Goal: Obtain resource: Obtain resource

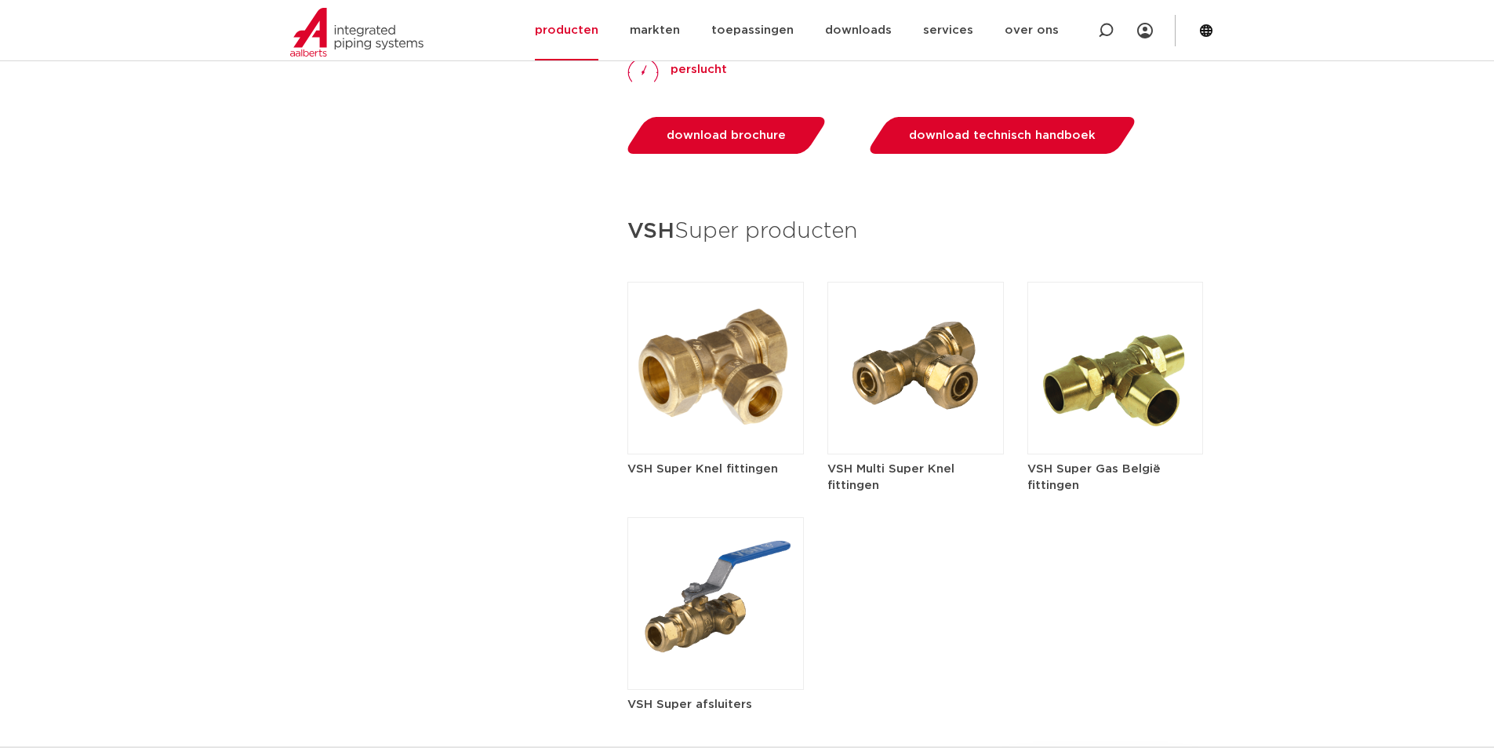
scroll to position [2118, 0]
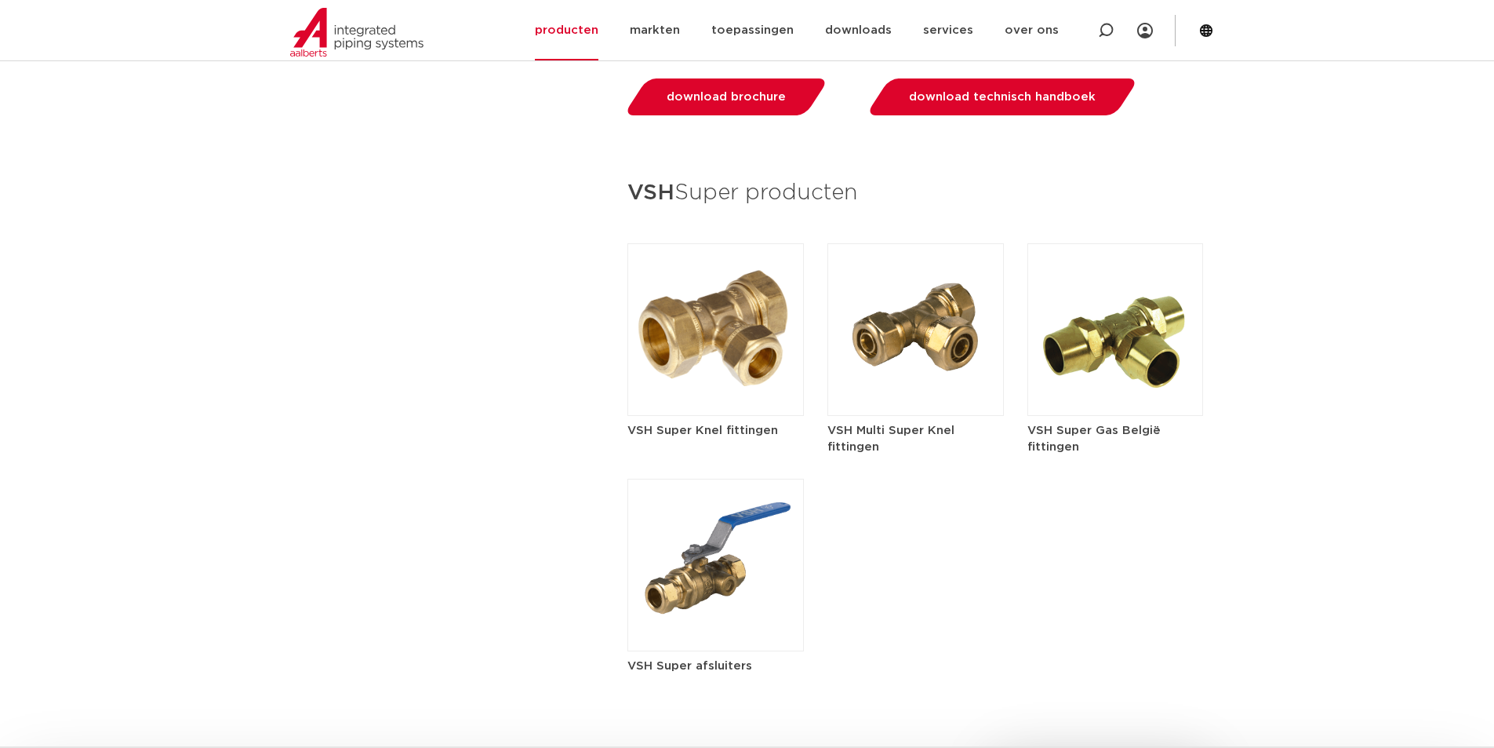
click at [720, 338] on img at bounding box center [716, 329] width 177 height 173
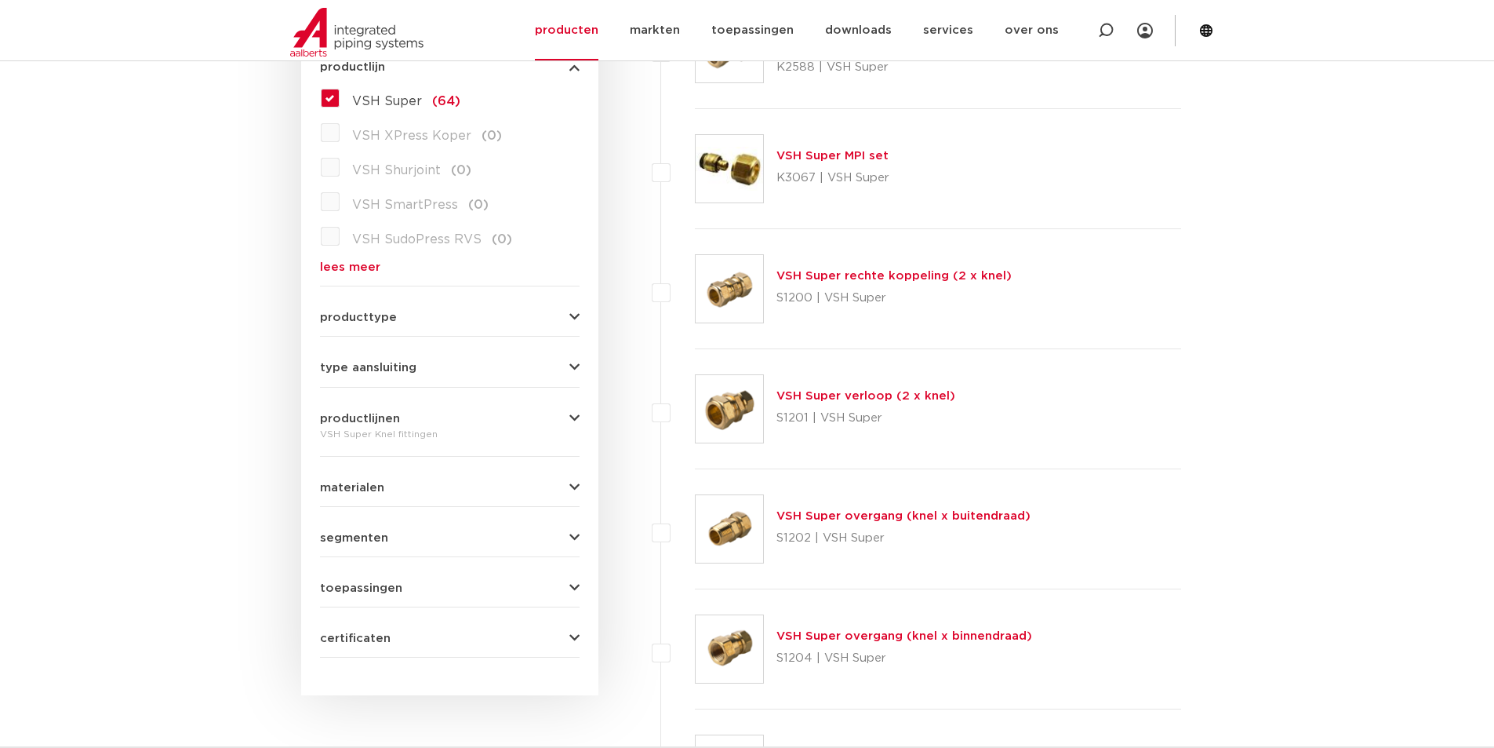
click at [380, 320] on span "producttype" at bounding box center [358, 317] width 77 height 12
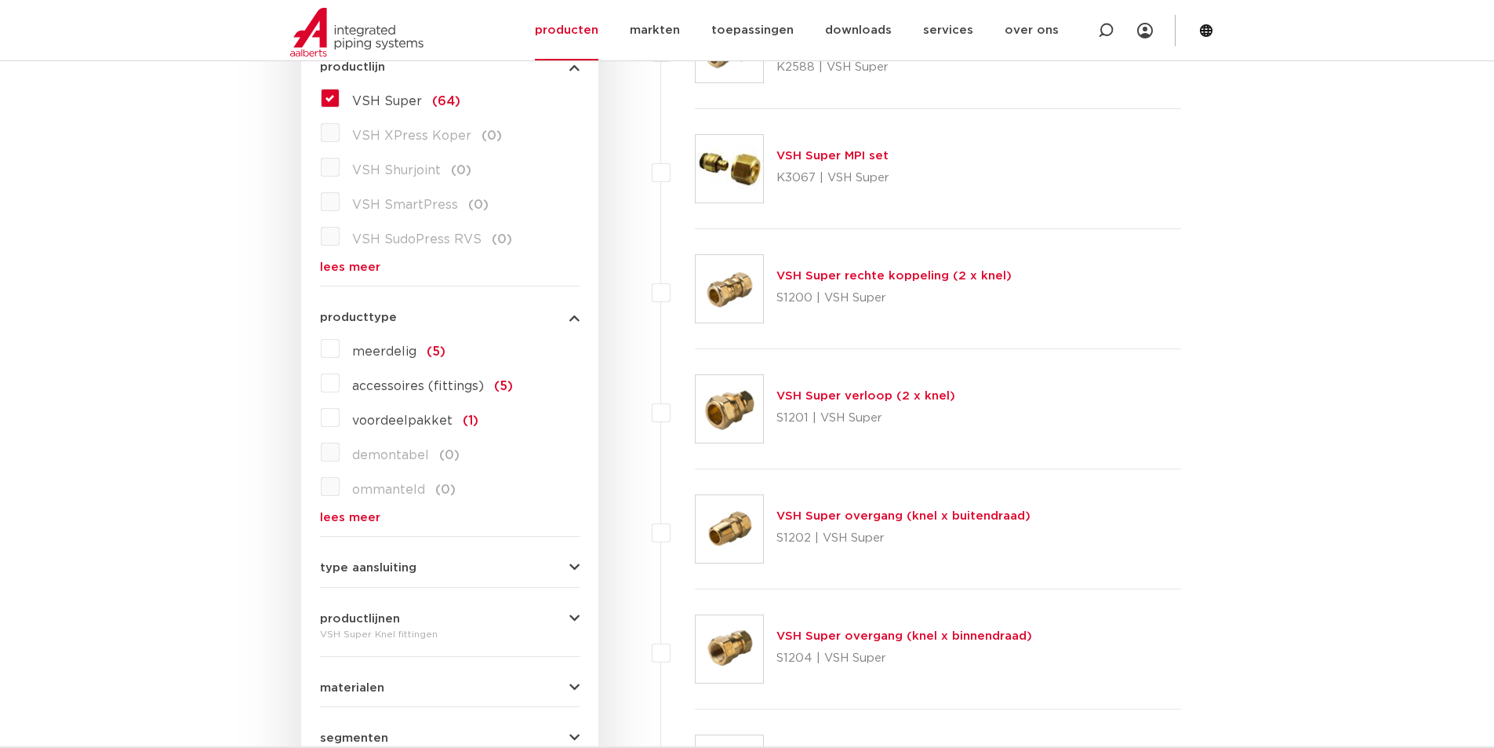
click at [380, 320] on span "producttype" at bounding box center [358, 317] width 77 height 12
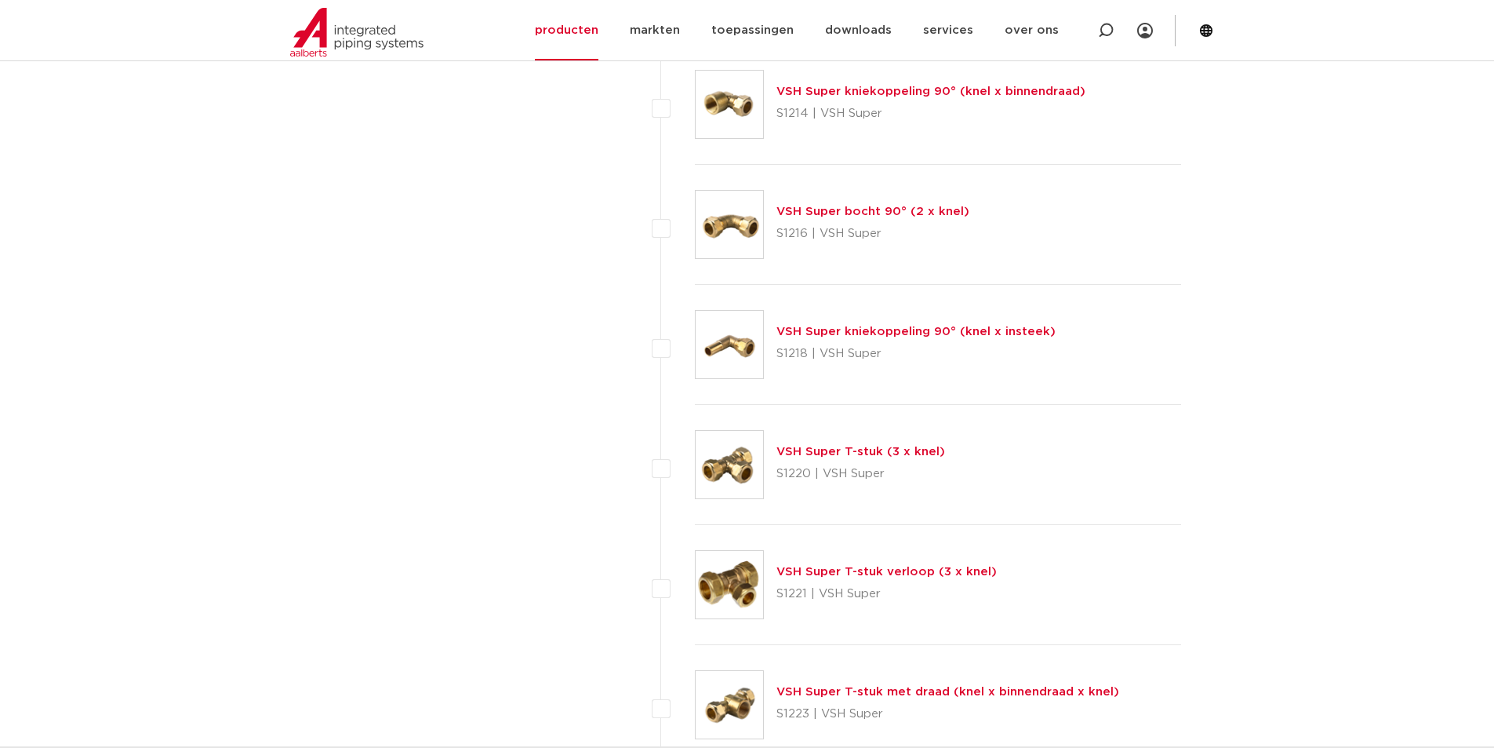
scroll to position [1883, 0]
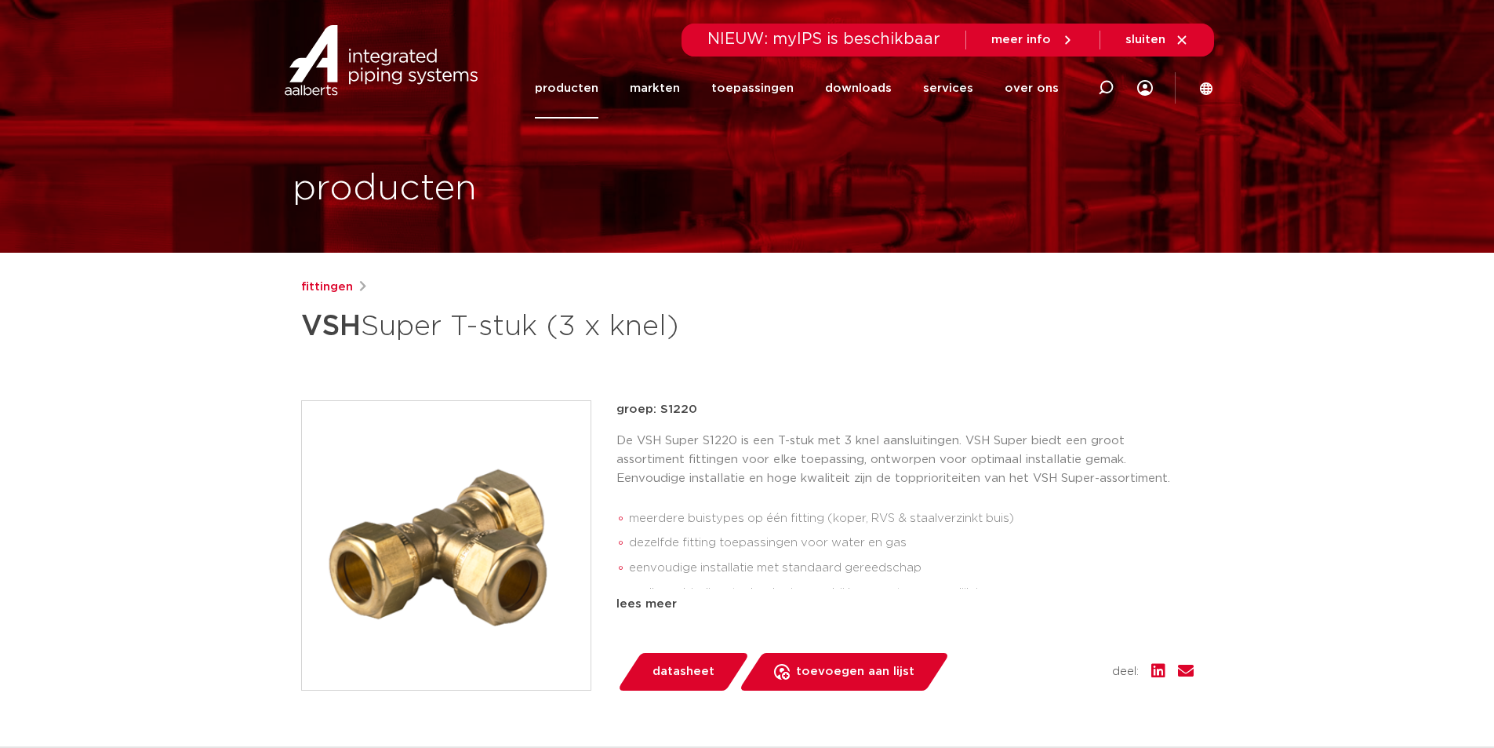
click at [486, 476] on img at bounding box center [446, 545] width 289 height 289
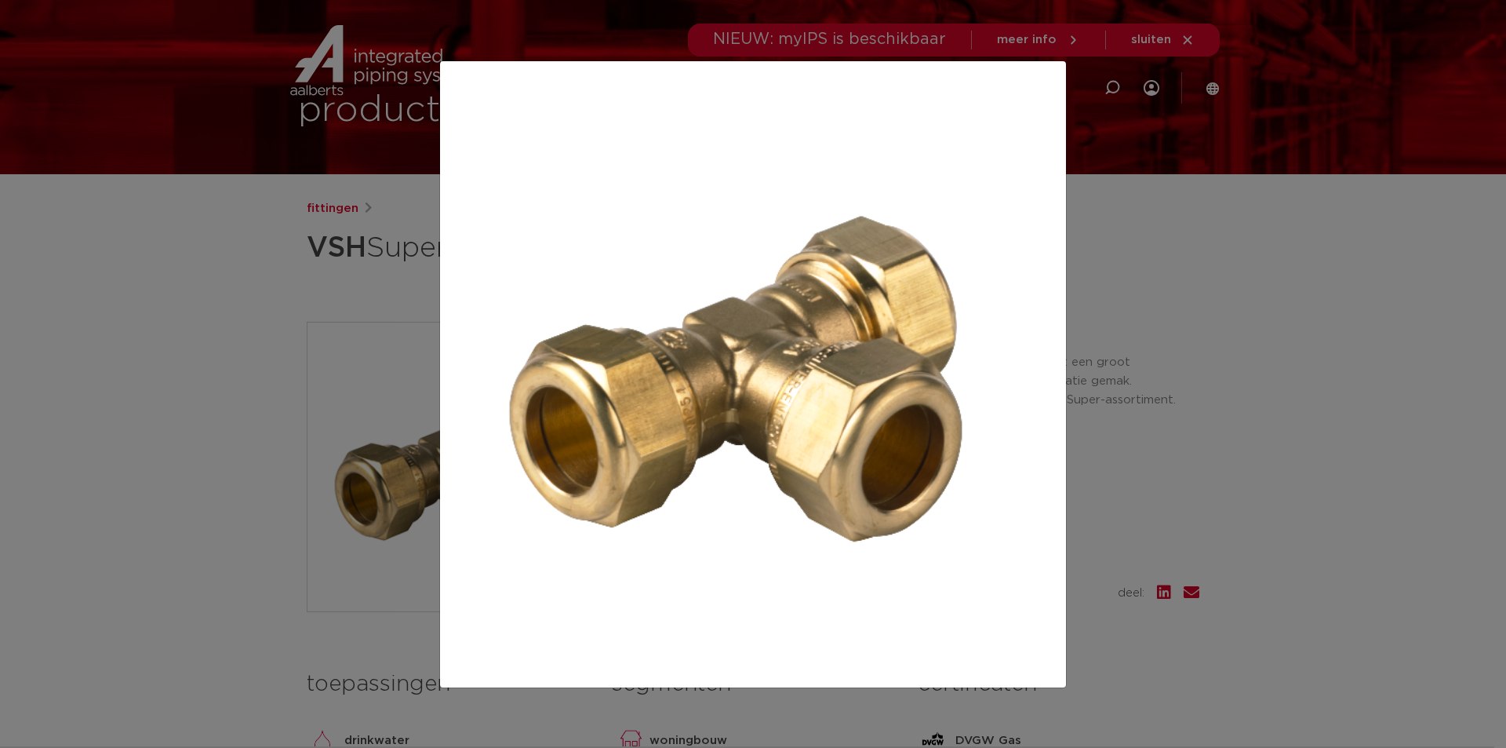
click at [195, 474] on div at bounding box center [753, 374] width 1506 height 748
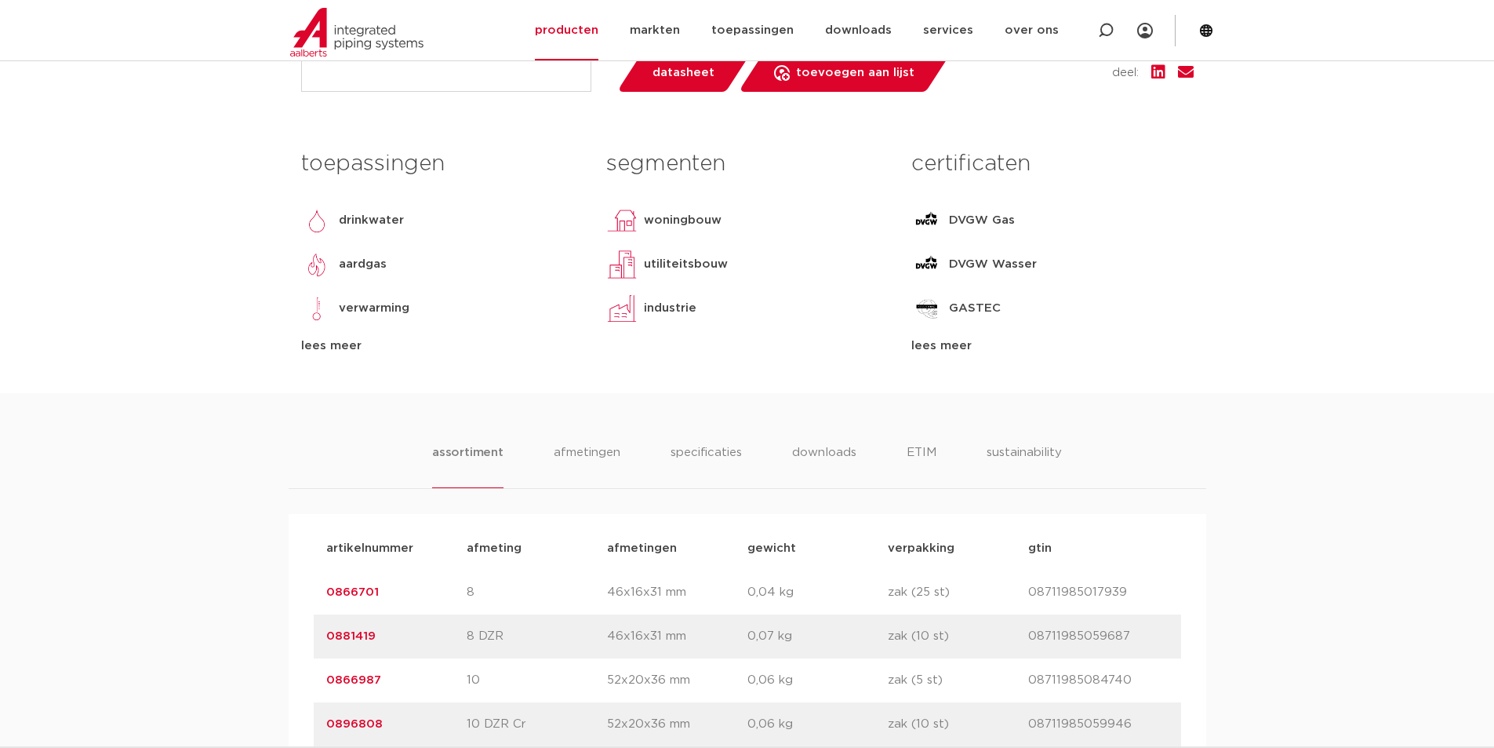
scroll to position [628, 0]
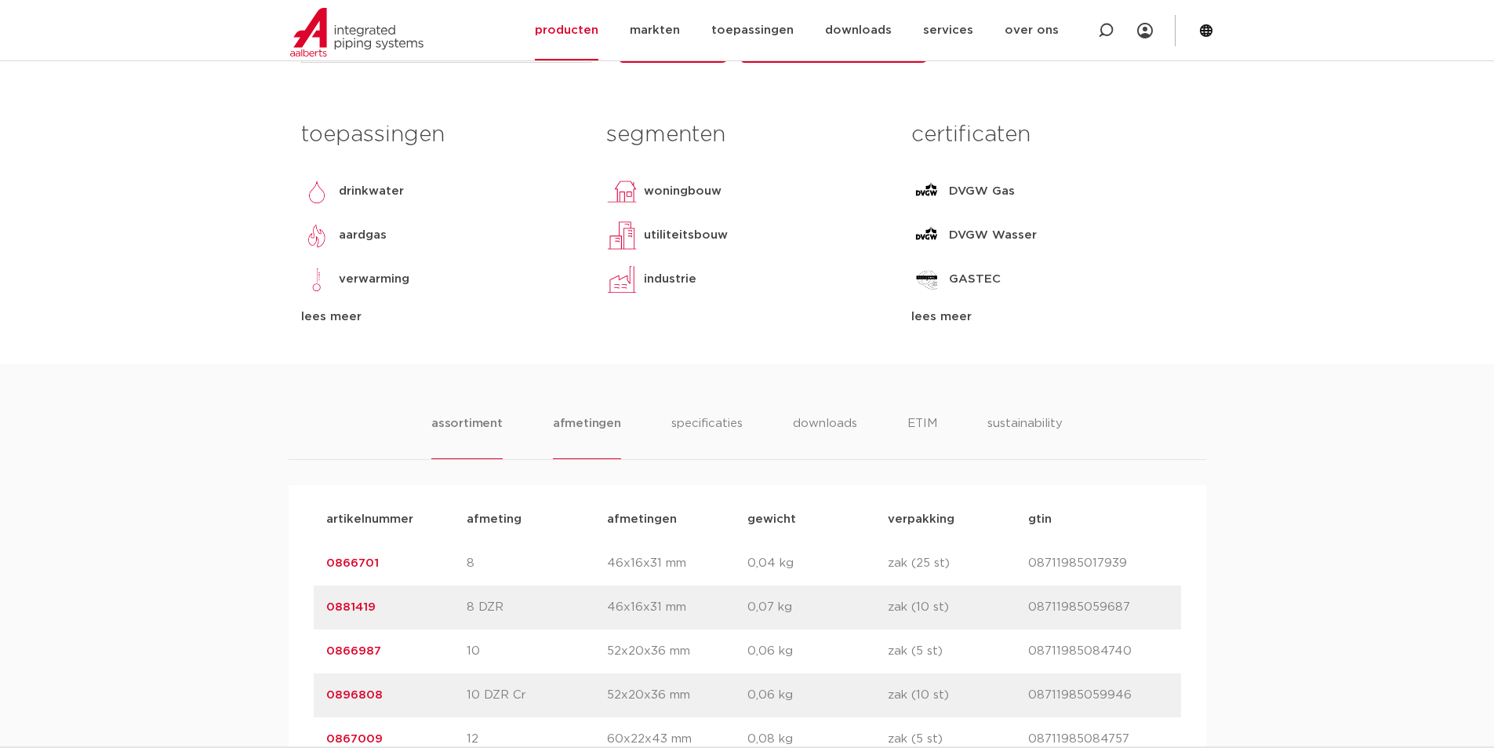
click at [588, 424] on li "afmetingen" at bounding box center [587, 436] width 68 height 45
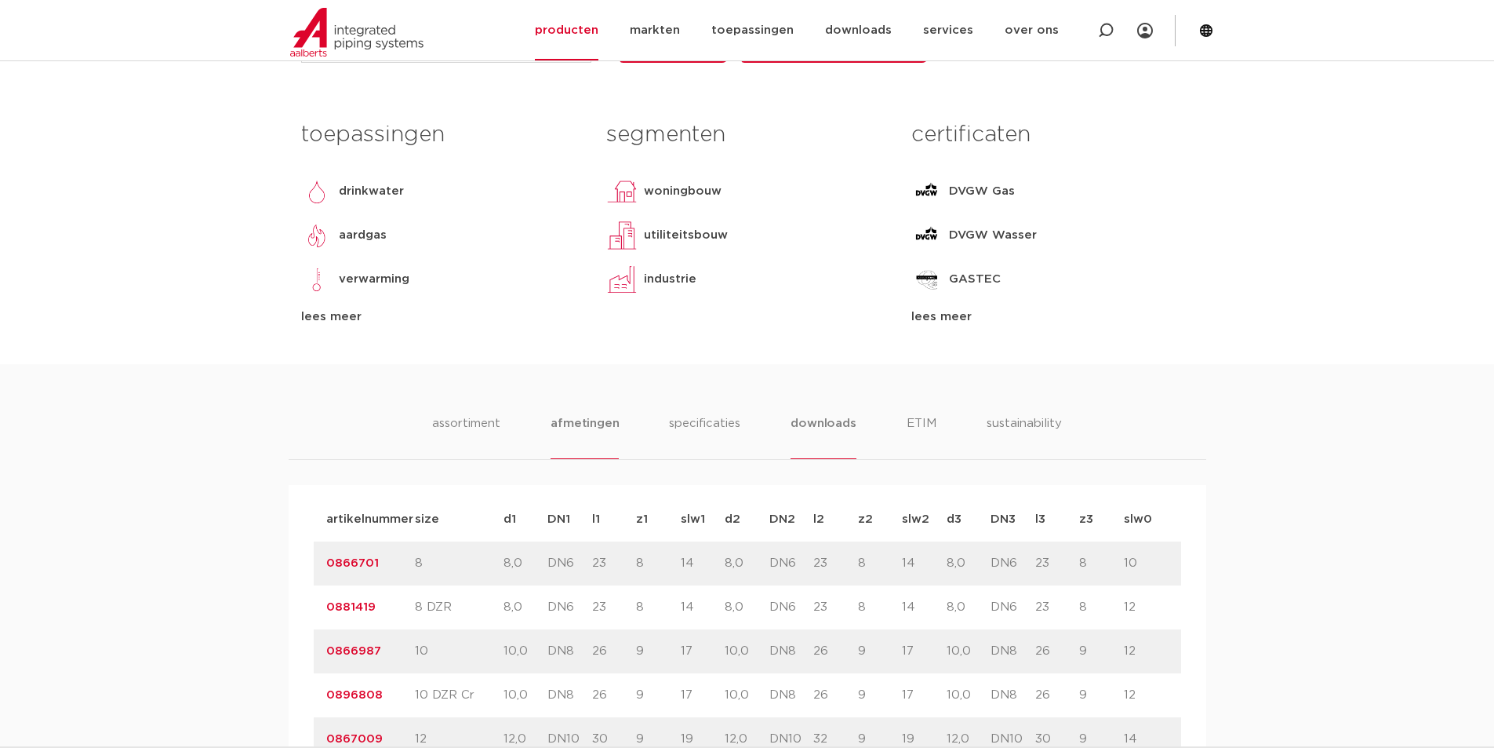
click at [816, 421] on li "downloads" at bounding box center [823, 436] width 65 height 45
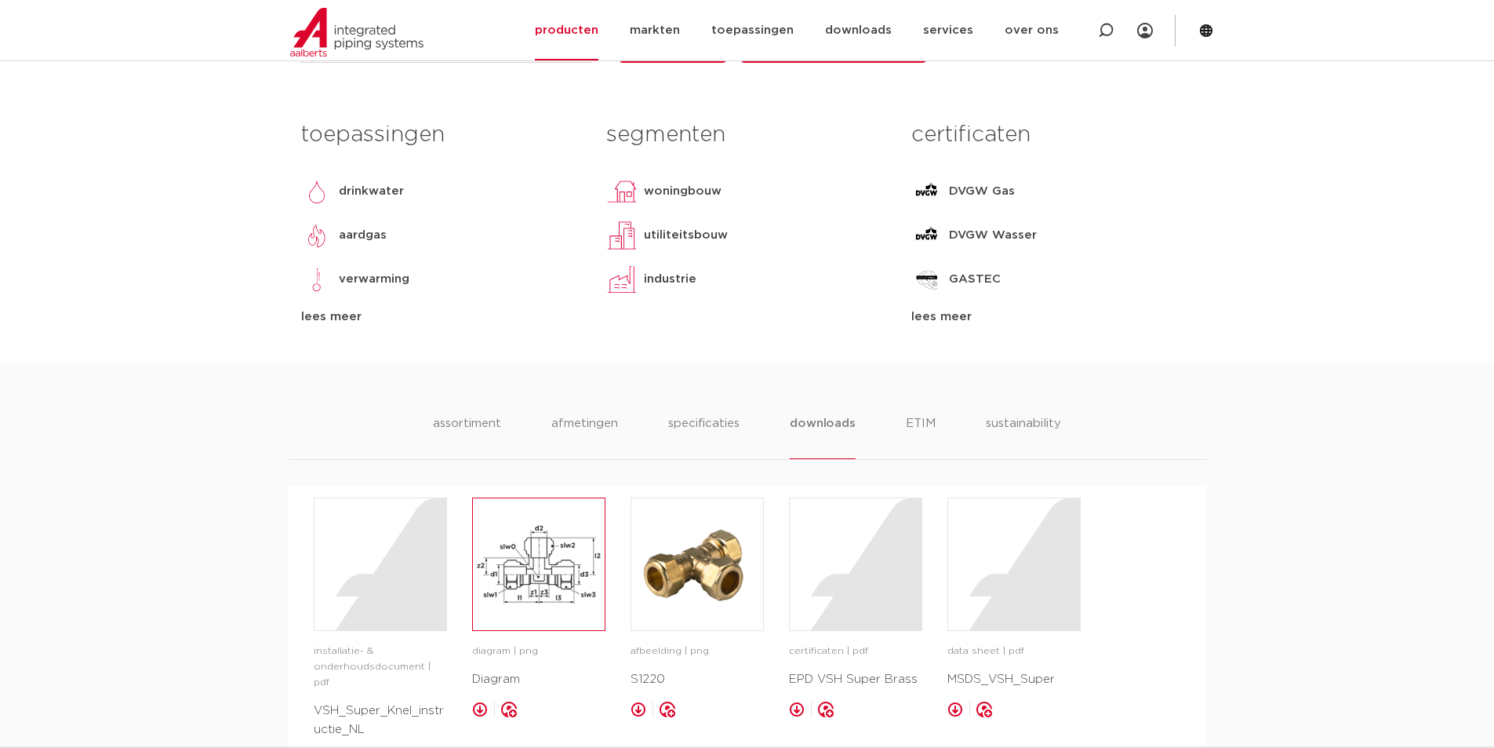
click at [523, 583] on img at bounding box center [539, 564] width 132 height 132
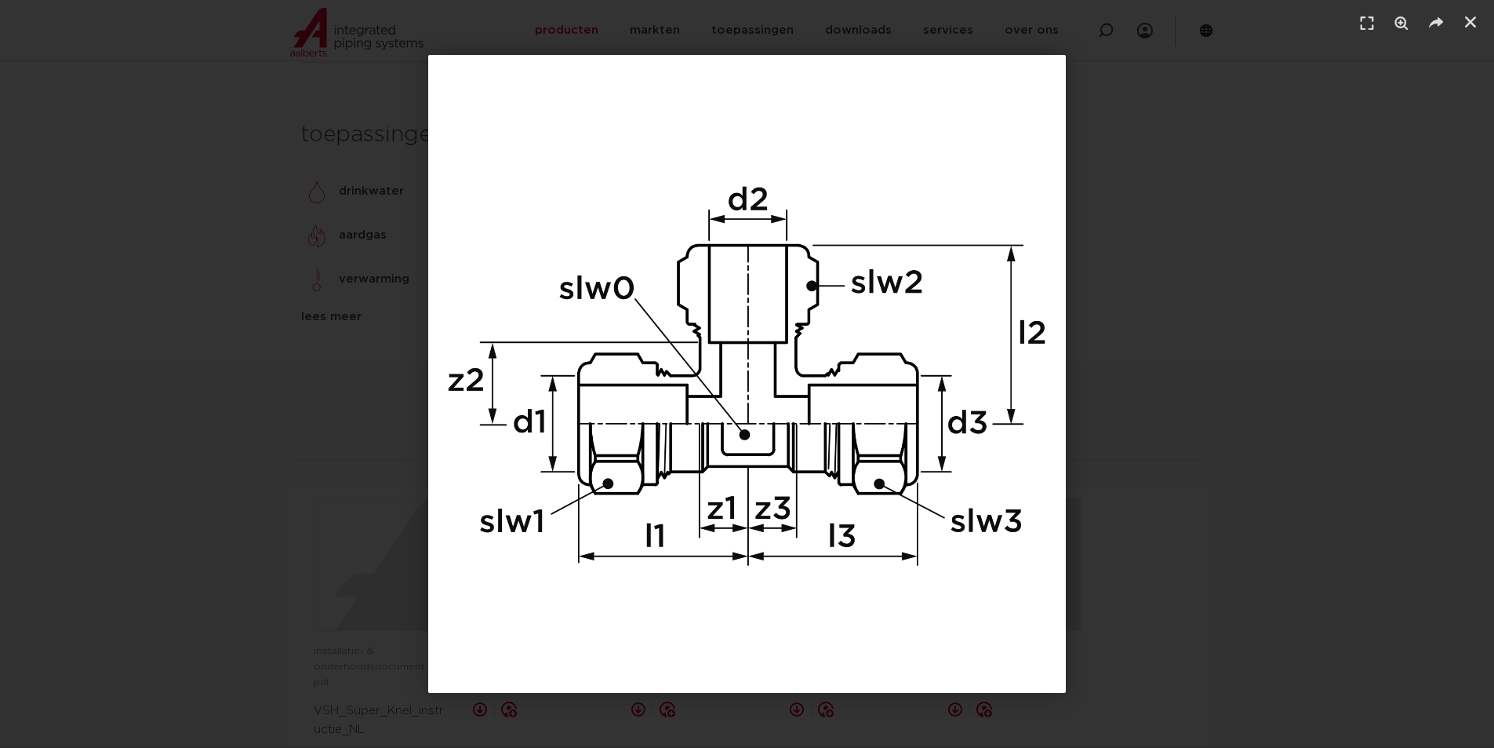
click at [1189, 459] on div "1 / 1" at bounding box center [747, 374] width 1385 height 638
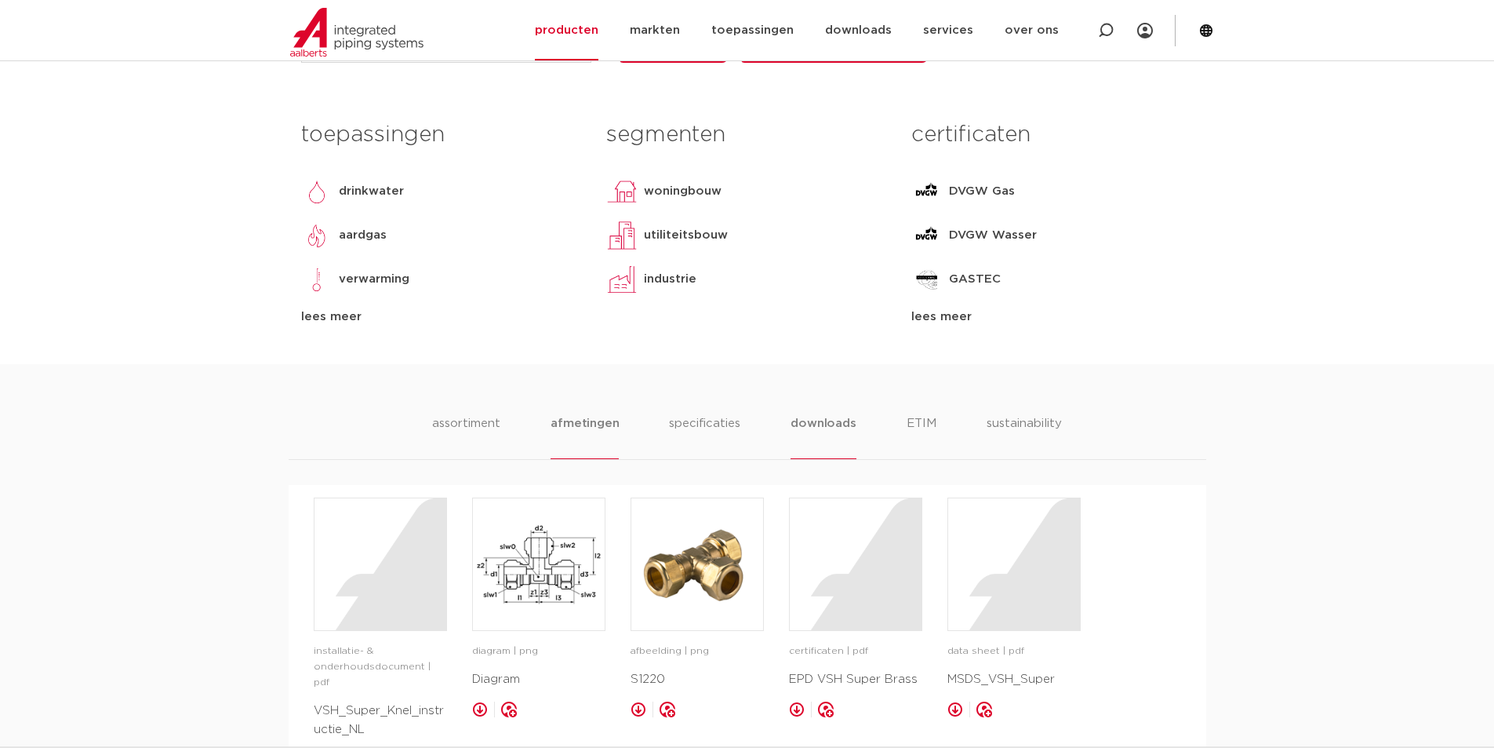
click at [599, 422] on li "afmetingen" at bounding box center [585, 436] width 68 height 45
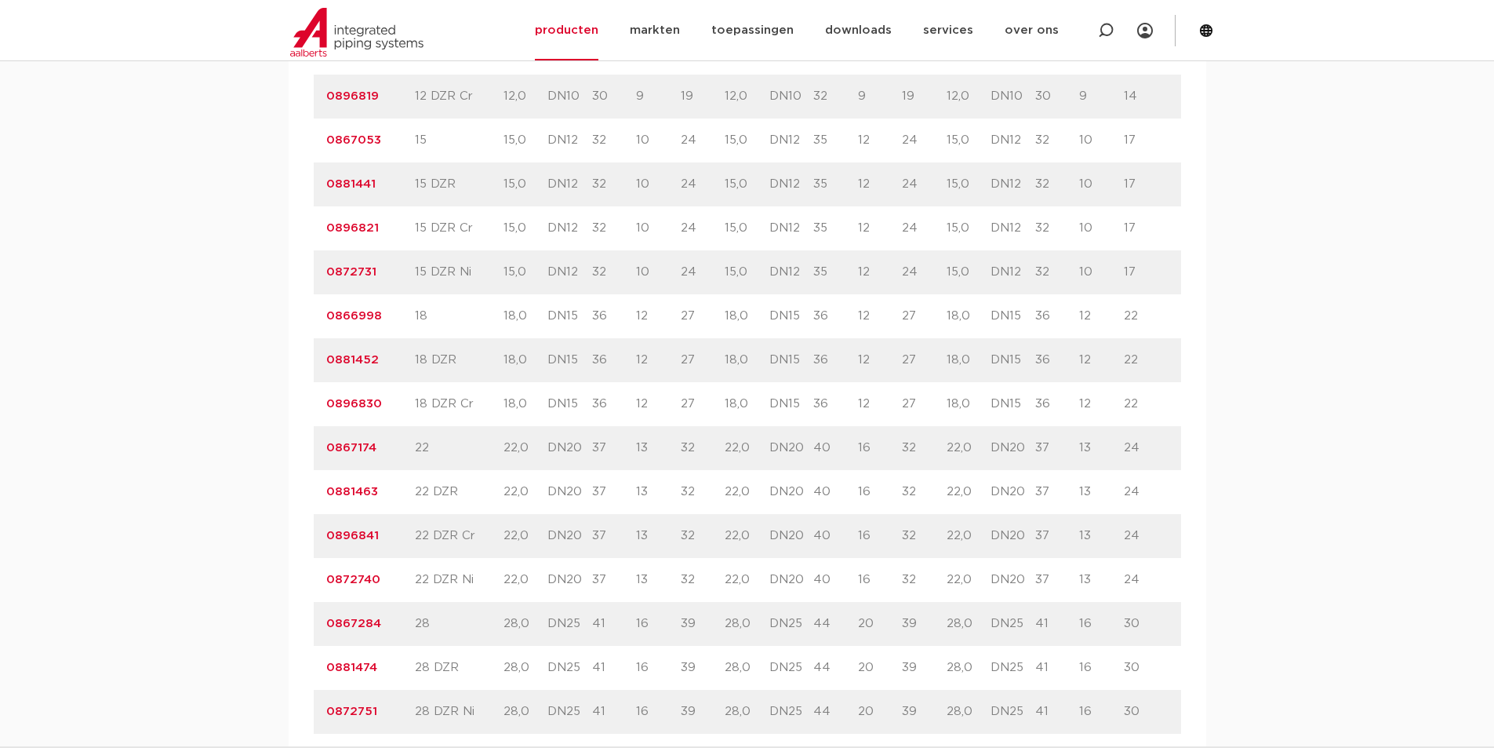
scroll to position [1412, 0]
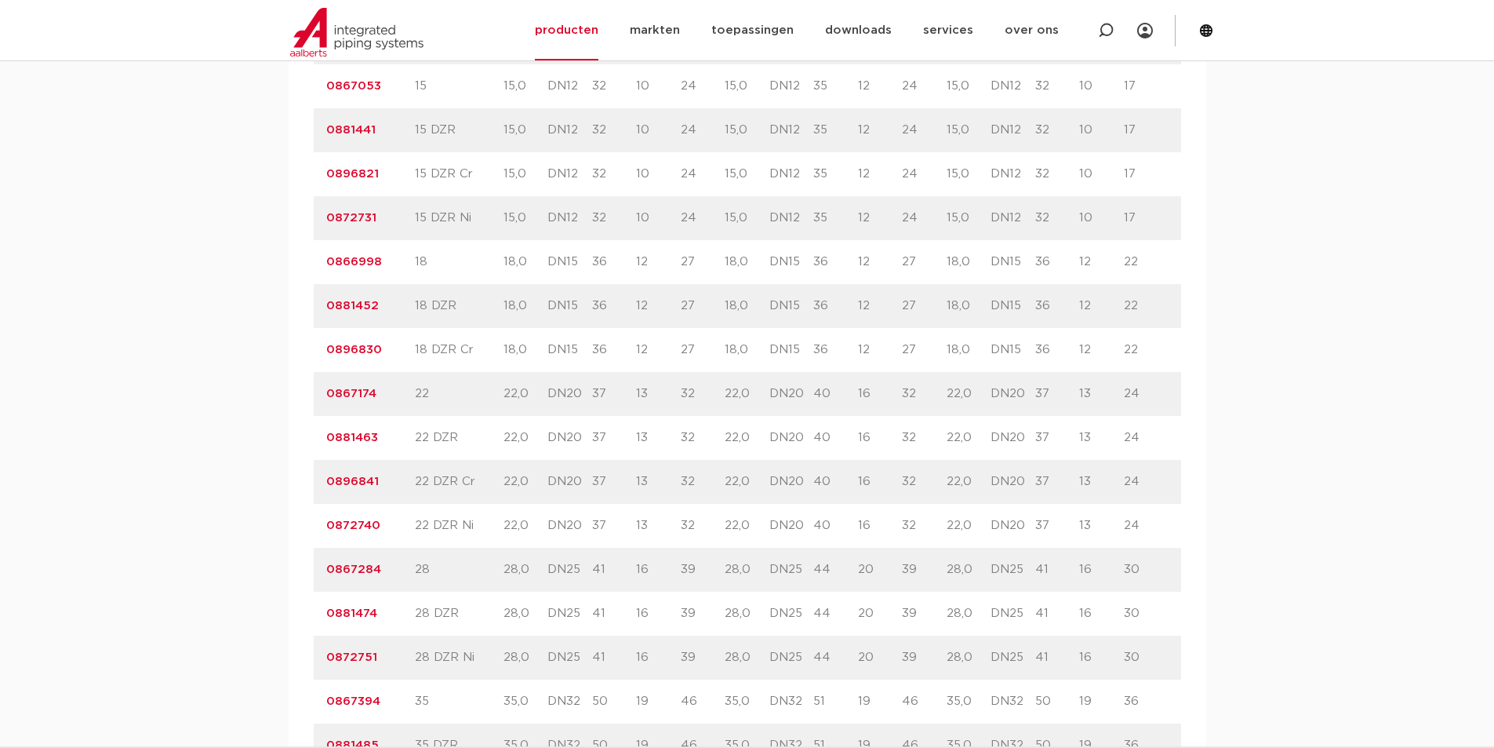
click at [345, 393] on link "0867174" at bounding box center [351, 394] width 50 height 12
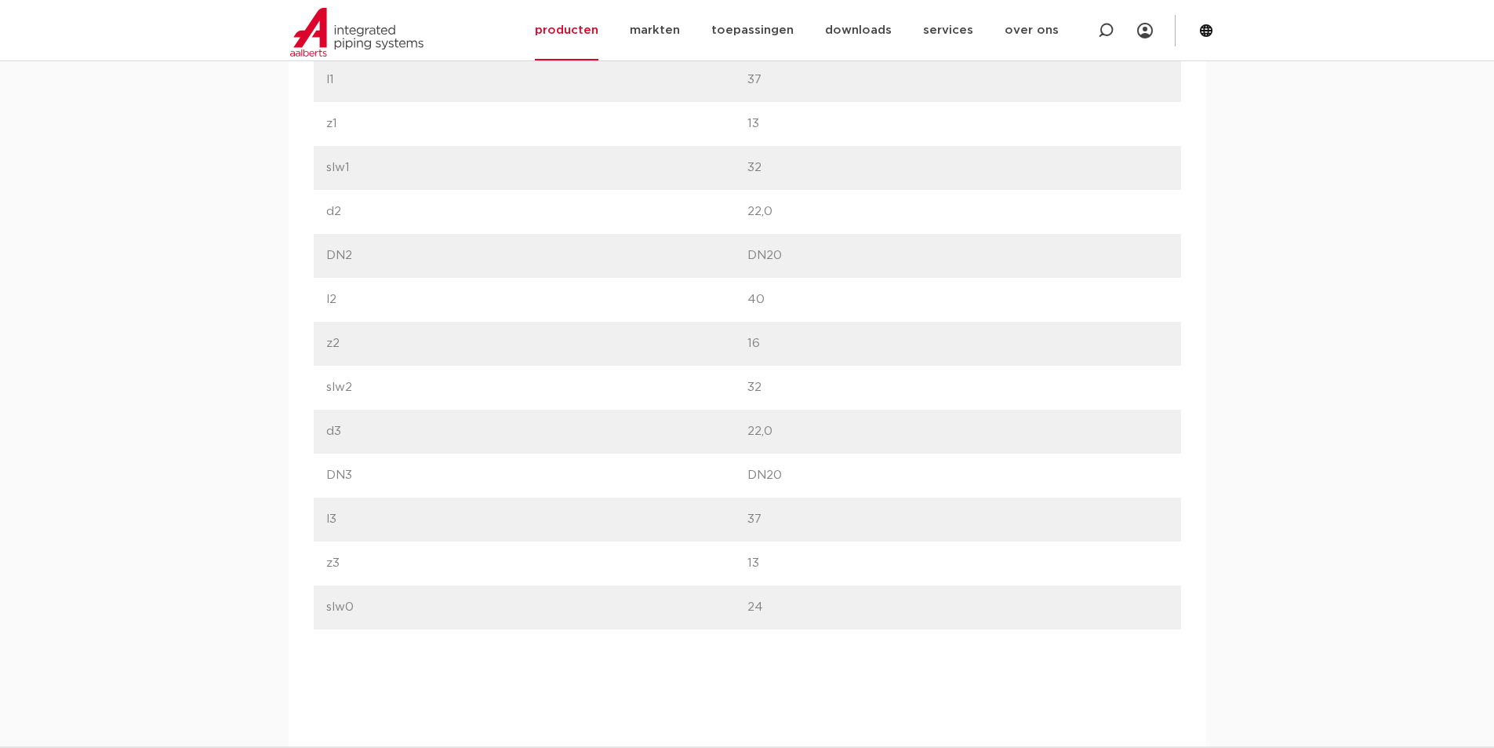
scroll to position [1177, 0]
